Goal: Navigation & Orientation: Go to known website

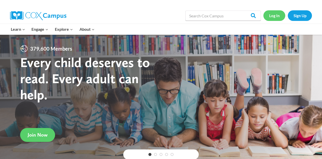
click at [278, 19] on link "Log In" at bounding box center [274, 15] width 22 height 10
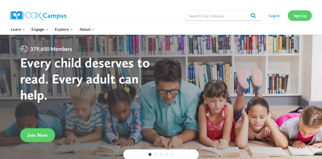
click at [296, 16] on link "Sign Up" at bounding box center [300, 15] width 24 height 10
